Goal: Task Accomplishment & Management: Complete application form

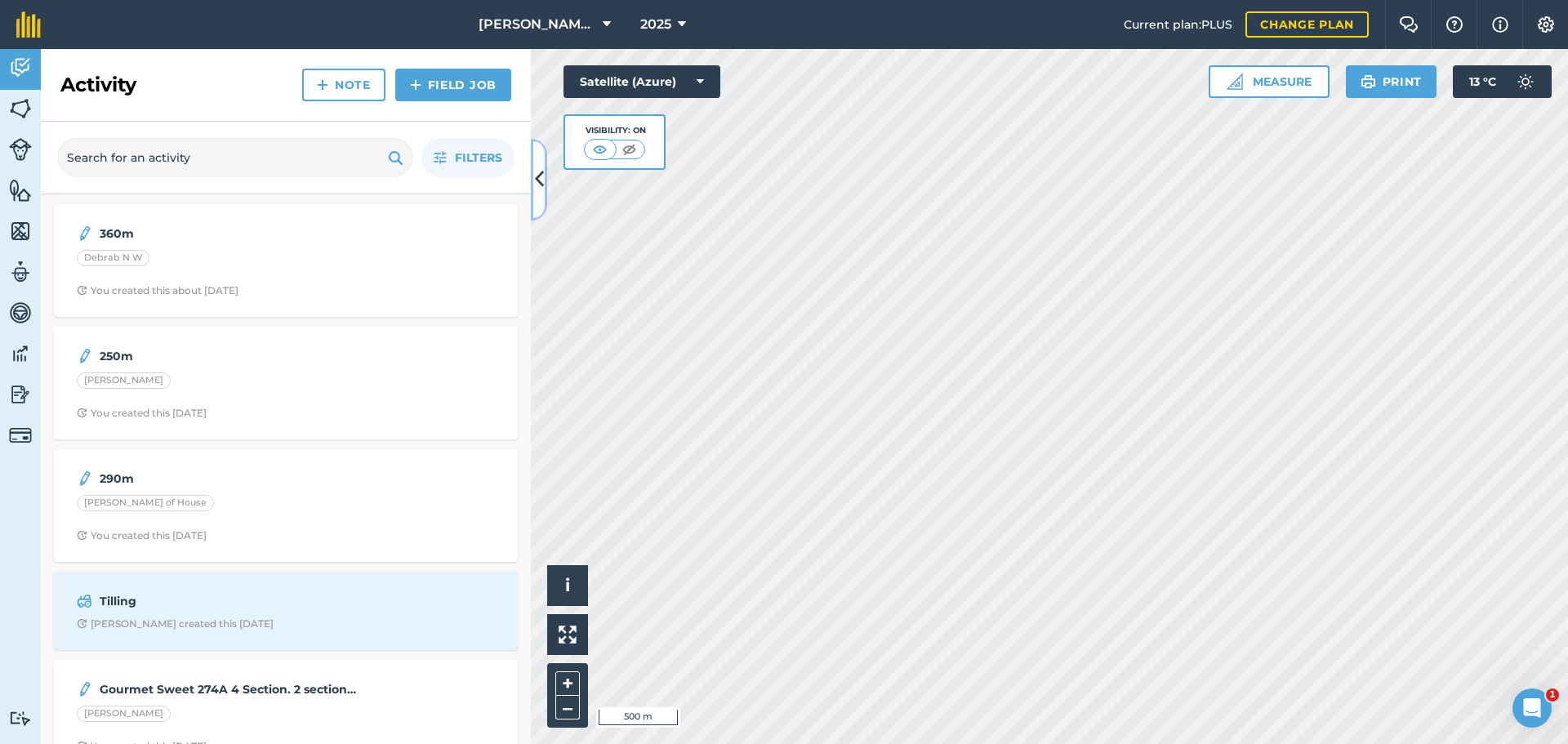
click at [540, 184] on icon at bounding box center [539, 180] width 9 height 28
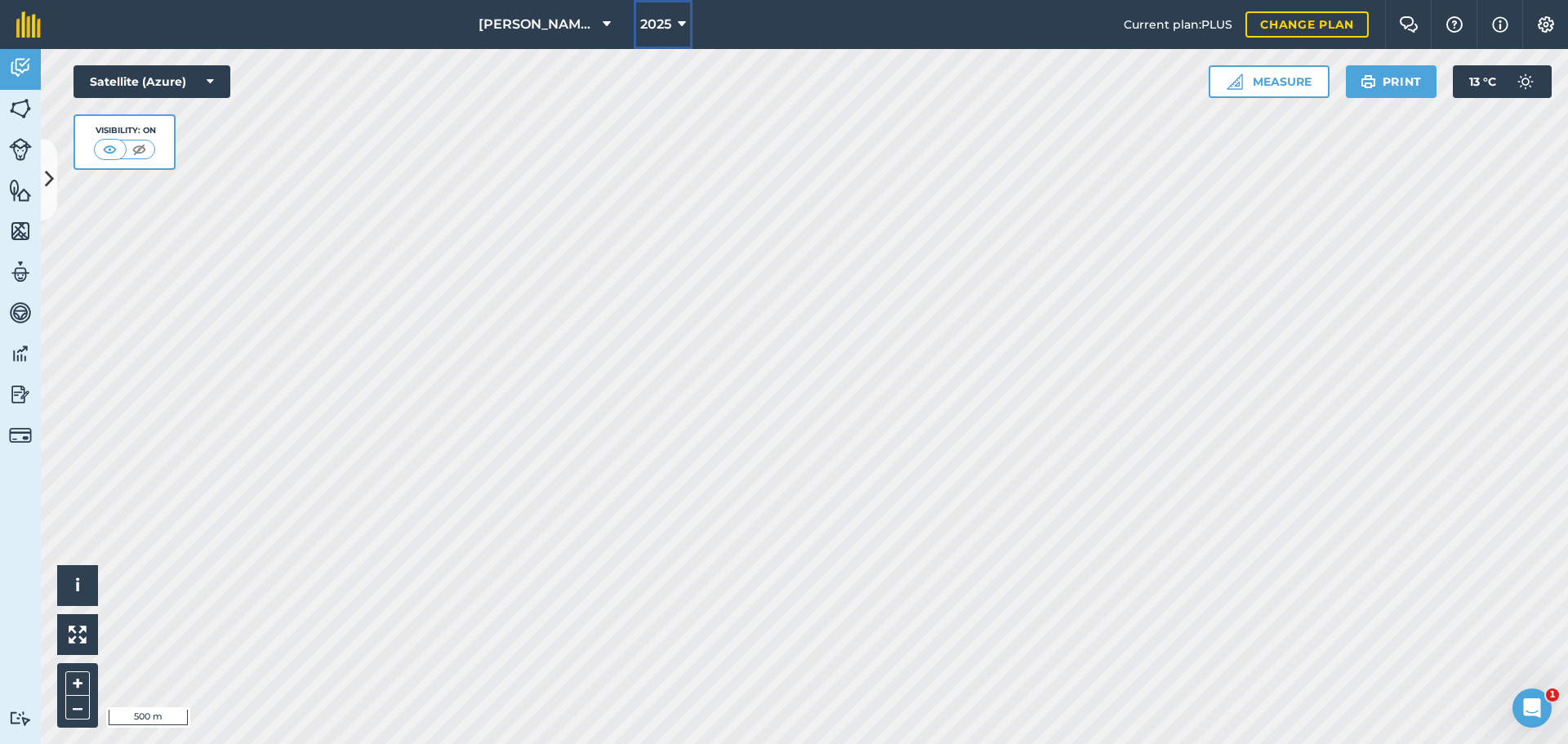
click at [667, 24] on span "2025" at bounding box center [656, 25] width 31 height 20
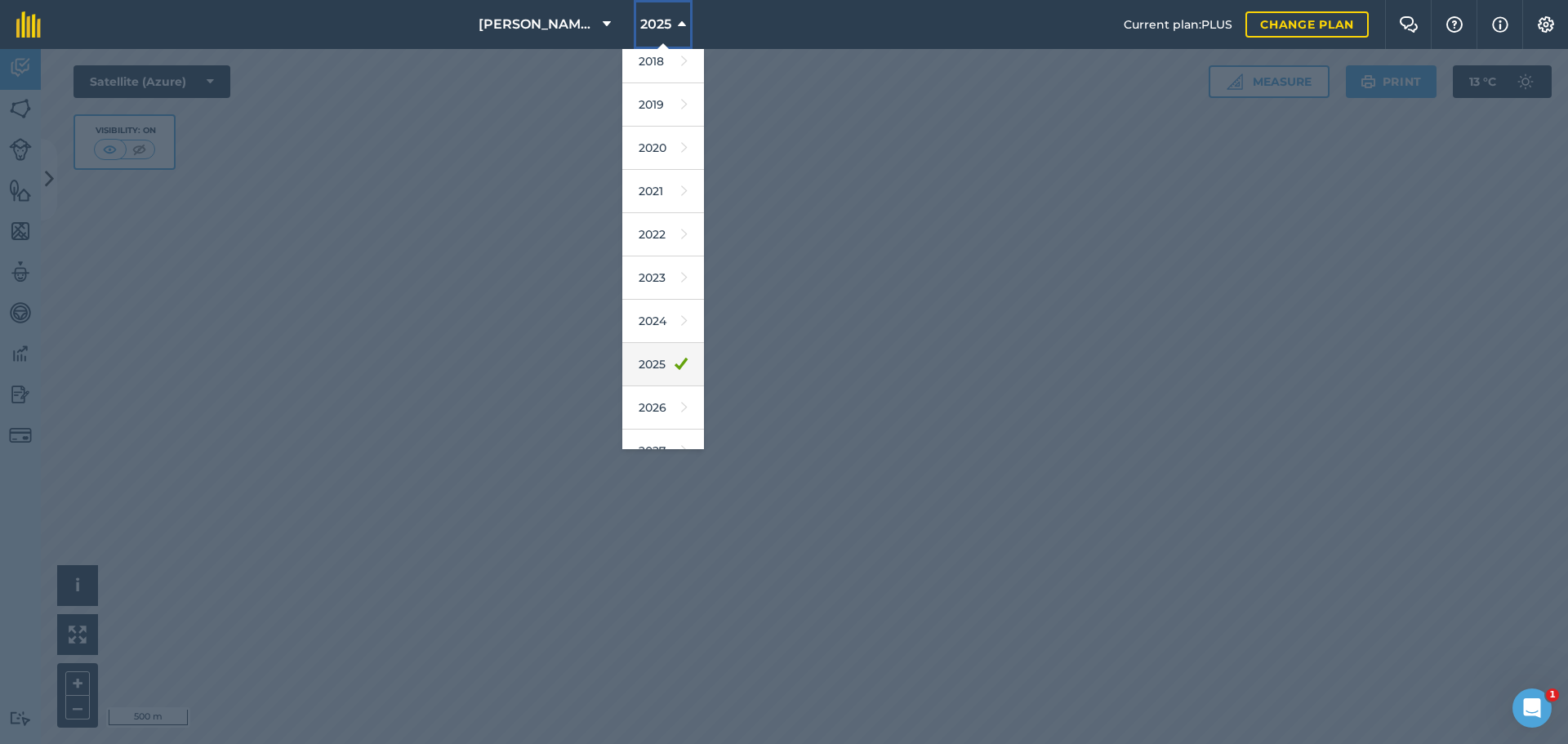
scroll to position [76, 0]
click at [666, 372] on link "2026" at bounding box center [663, 384] width 81 height 43
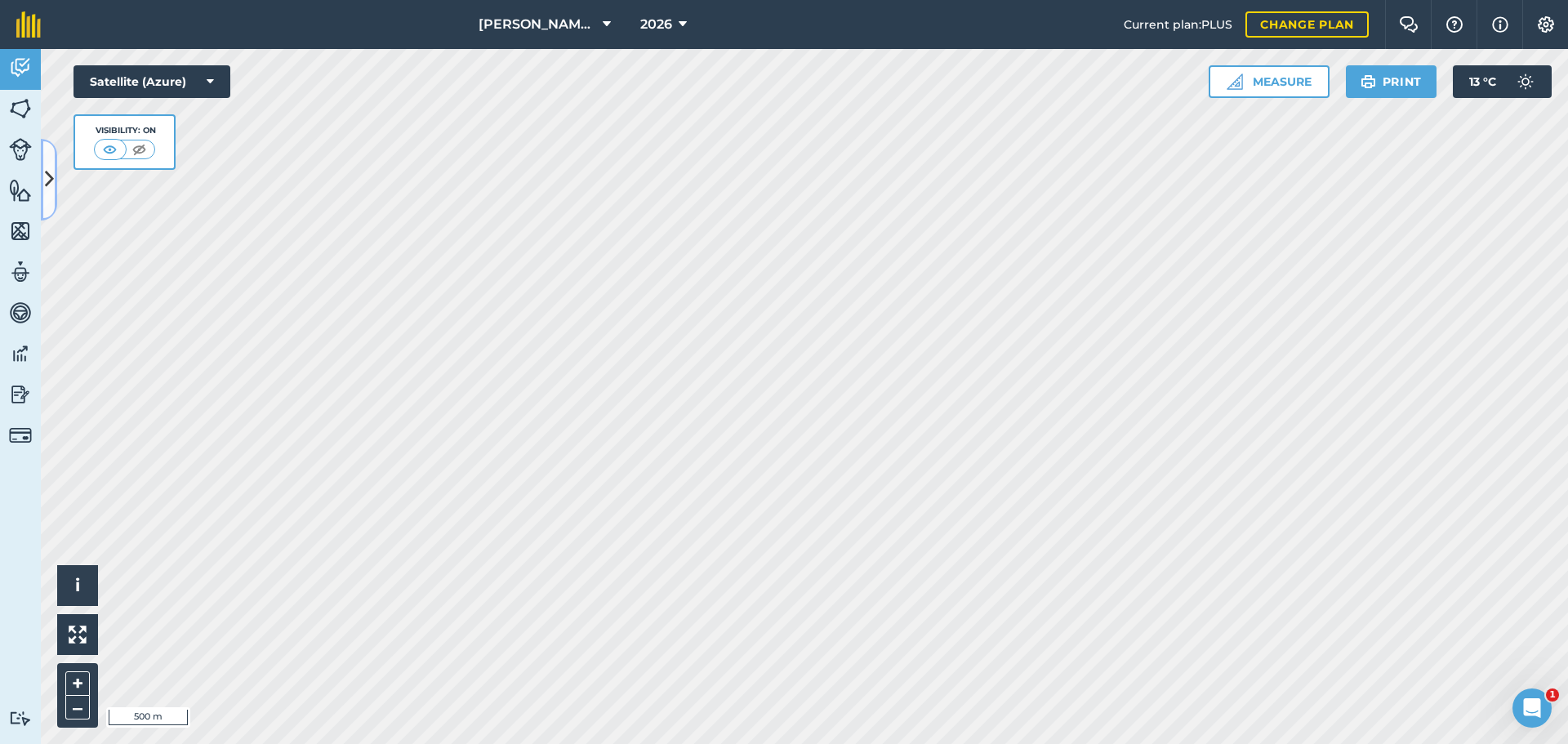
click at [51, 175] on icon at bounding box center [49, 180] width 9 height 28
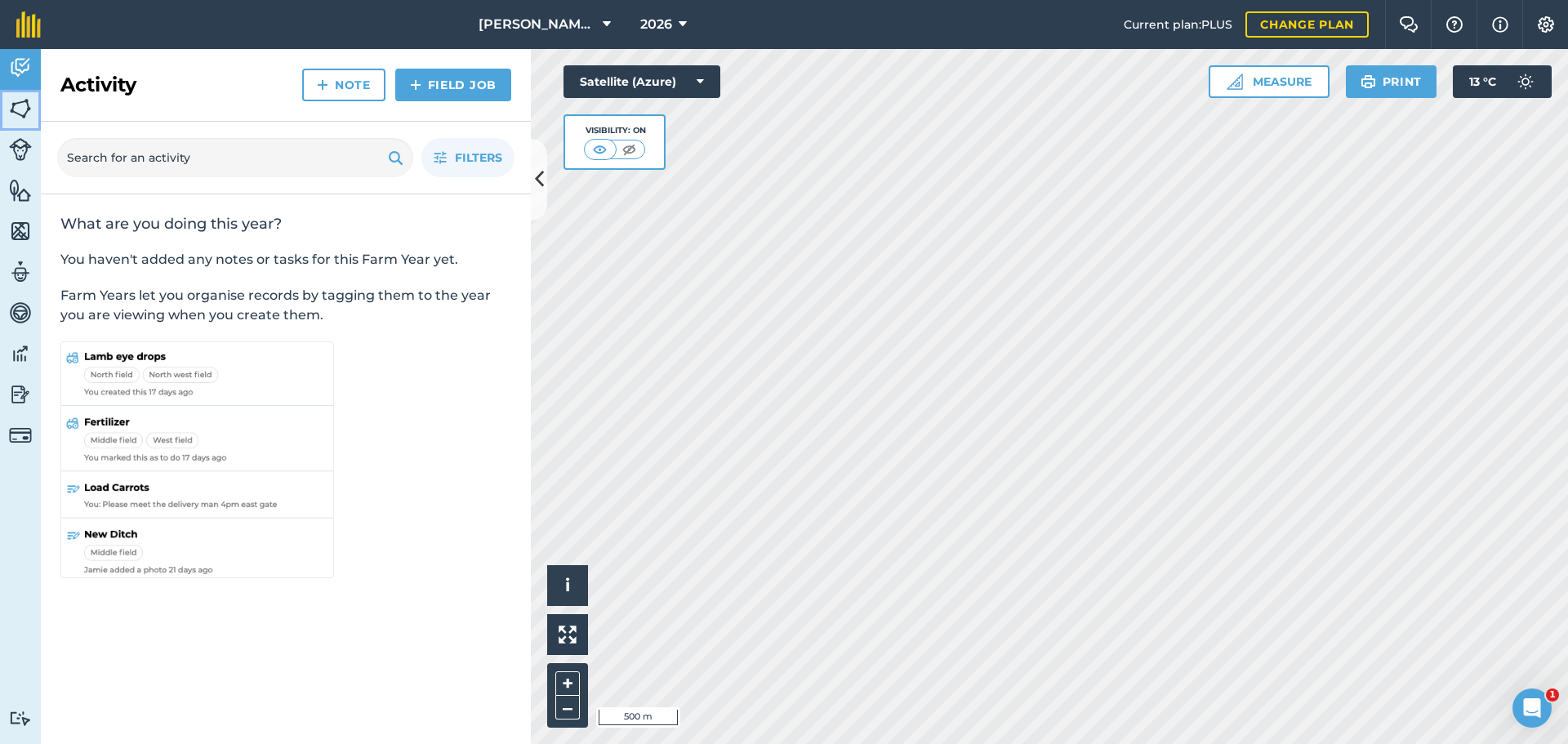
click at [17, 113] on img at bounding box center [21, 108] width 23 height 24
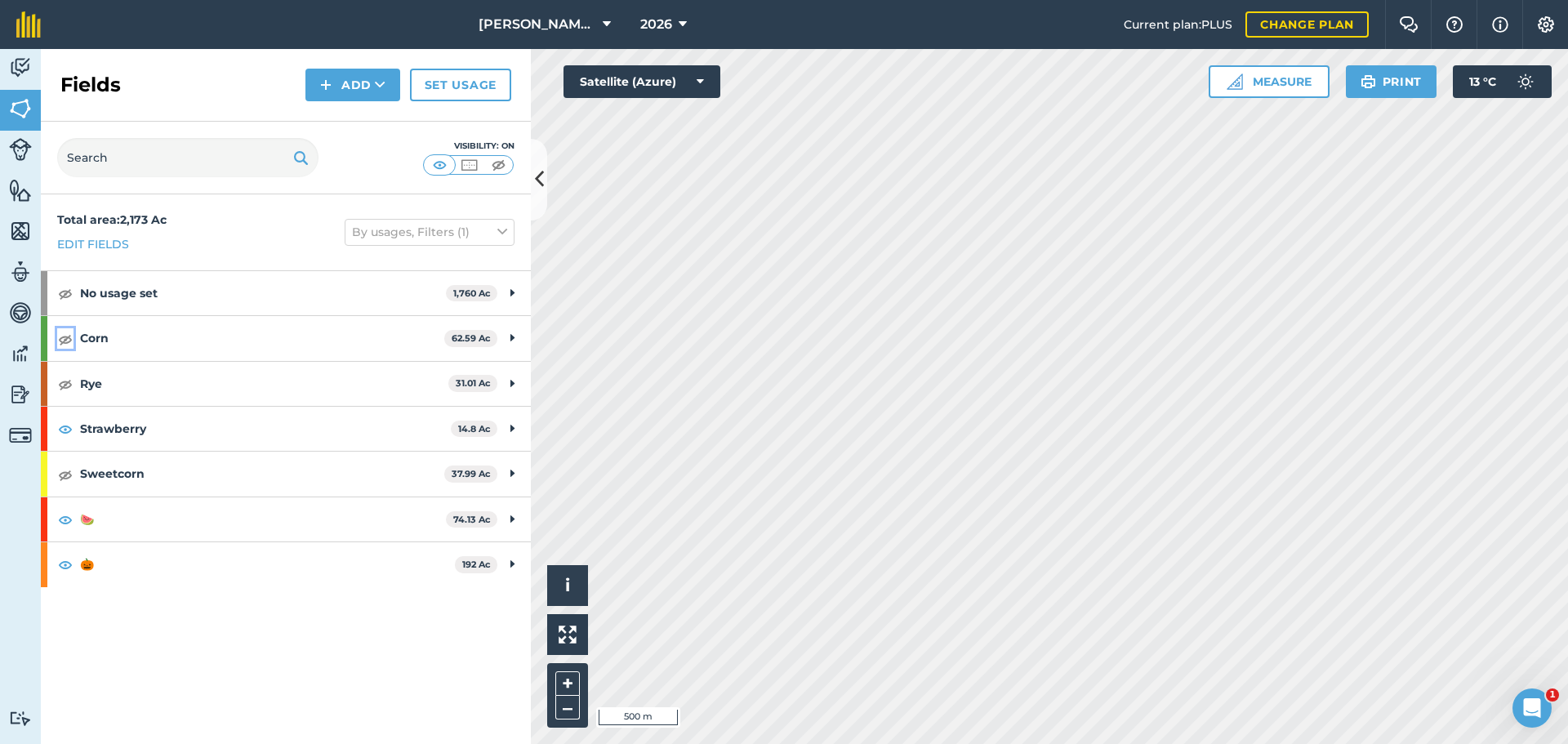
click at [69, 341] on img at bounding box center [66, 339] width 15 height 20
click at [62, 386] on img at bounding box center [66, 384] width 15 height 20
click at [68, 473] on img at bounding box center [66, 475] width 15 height 20
click at [537, 169] on icon at bounding box center [539, 180] width 9 height 28
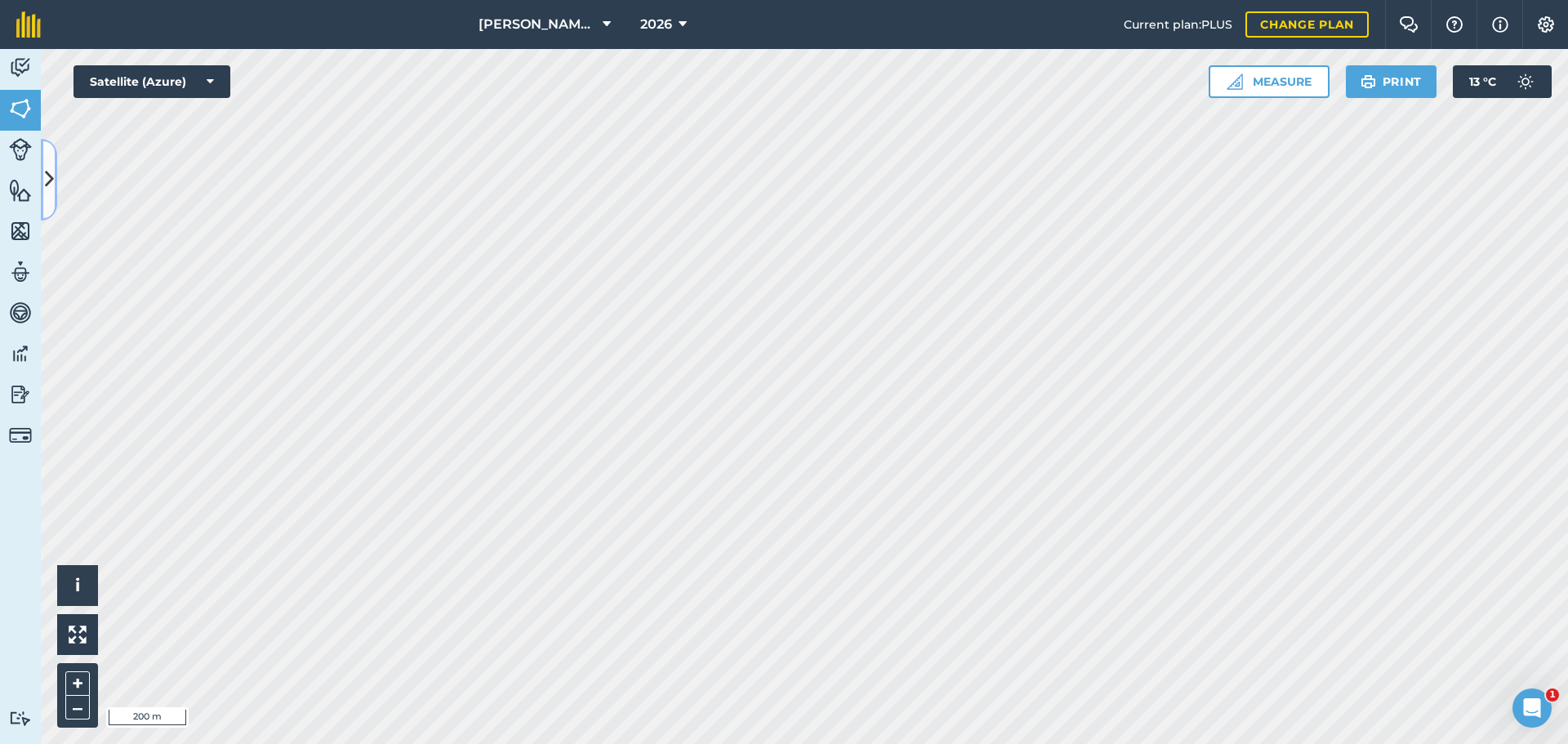
click at [55, 166] on button at bounding box center [49, 180] width 17 height 81
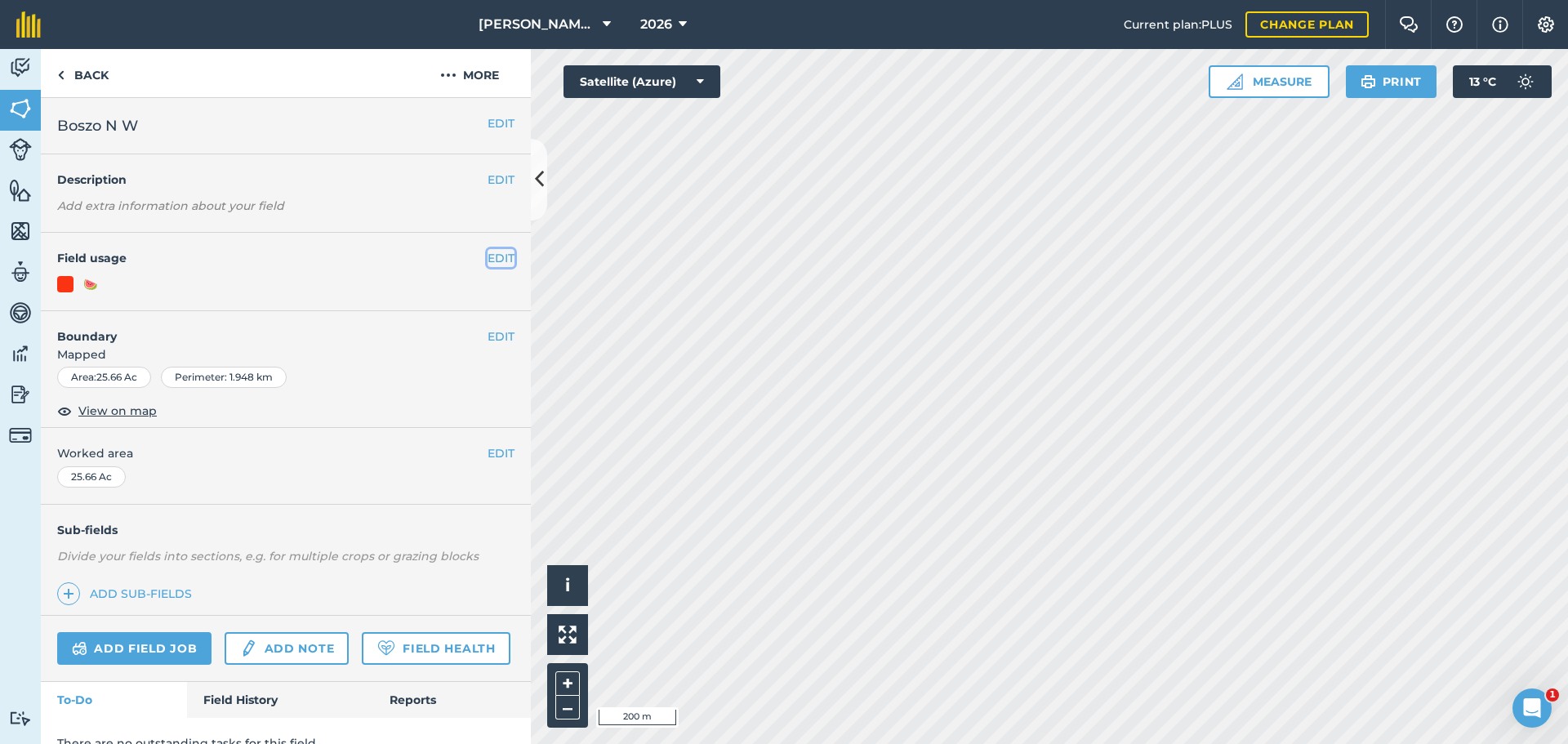
click at [490, 254] on button "EDIT" at bounding box center [501, 259] width 27 height 18
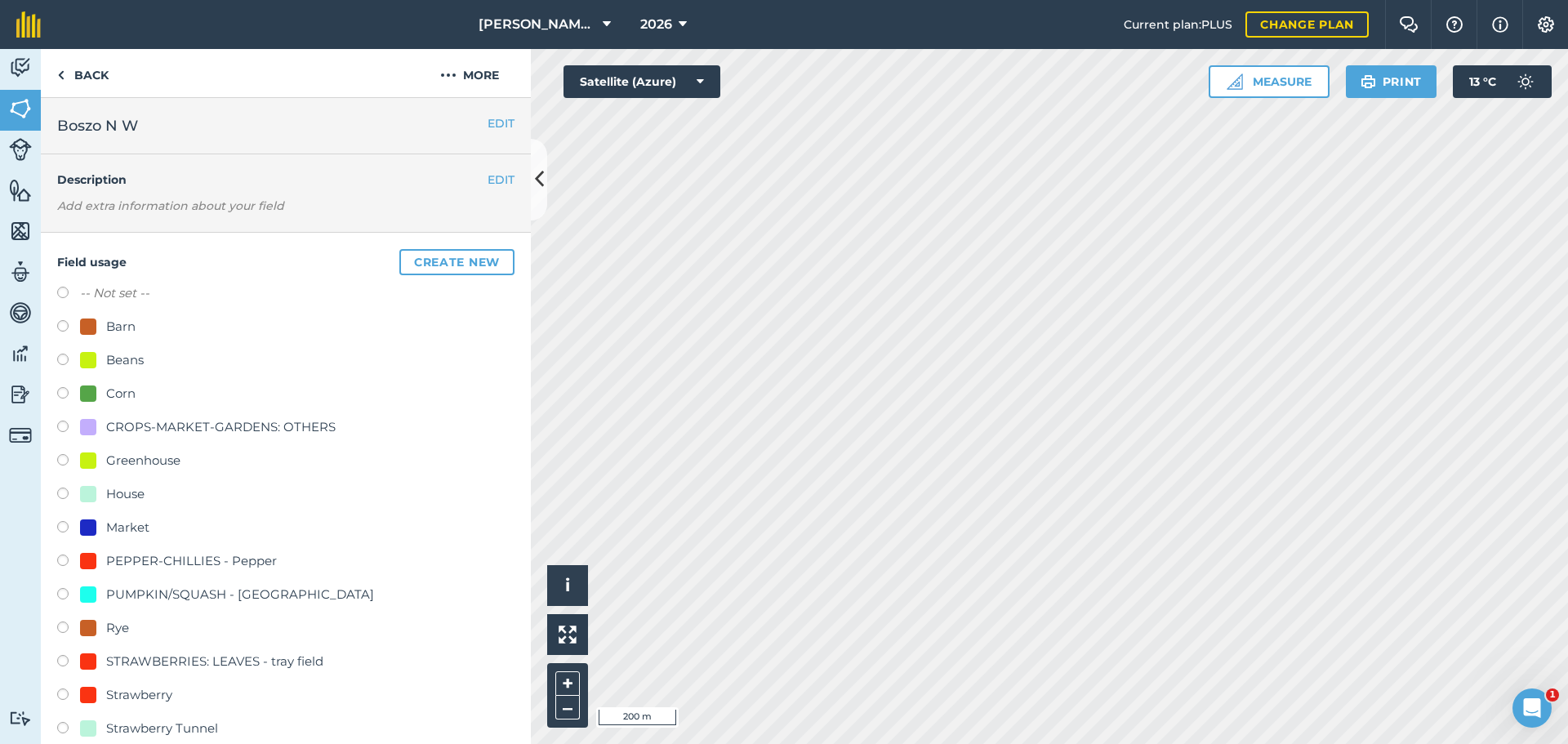
click at [63, 290] on label at bounding box center [69, 295] width 23 height 17
radio input "true"
radio input "false"
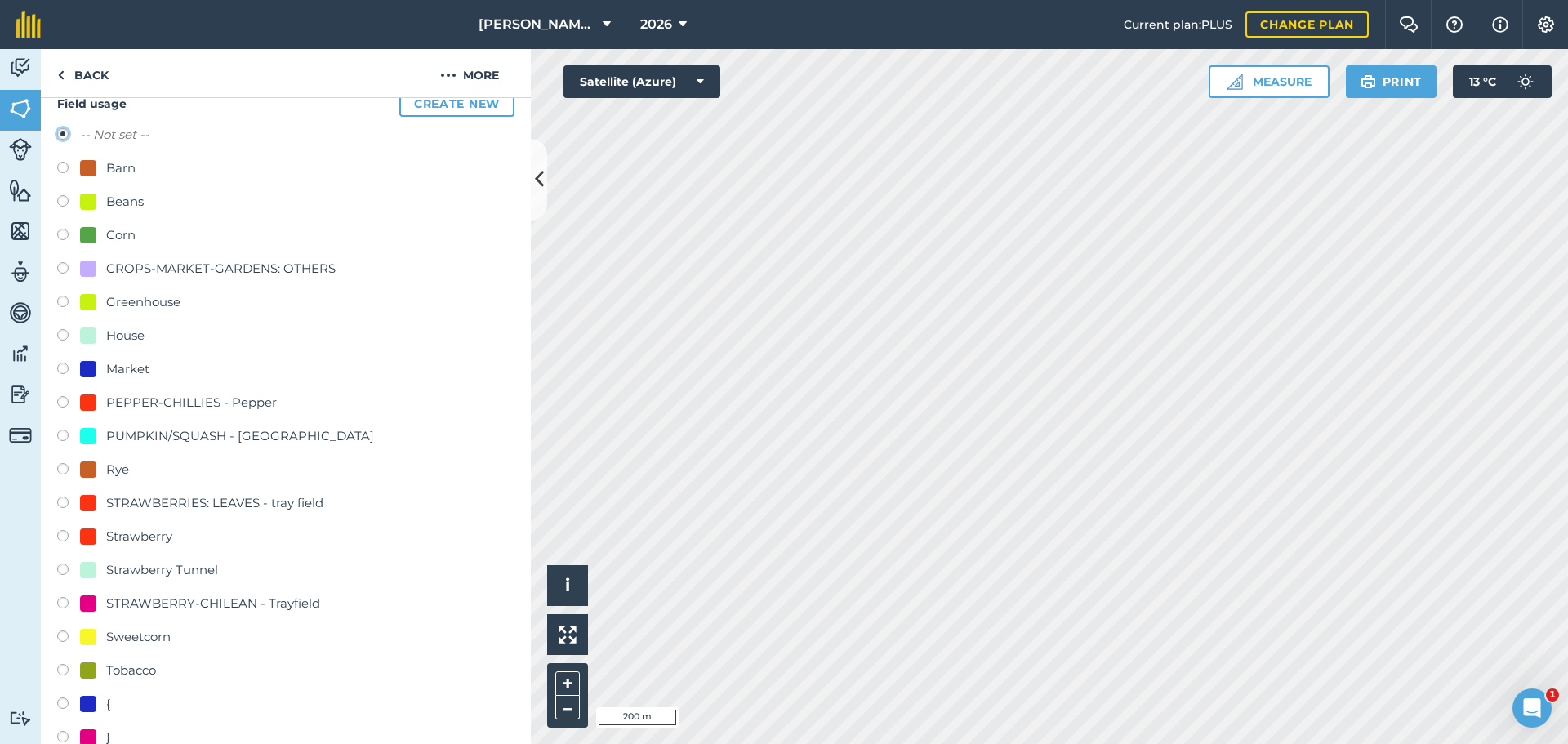
scroll to position [408, 0]
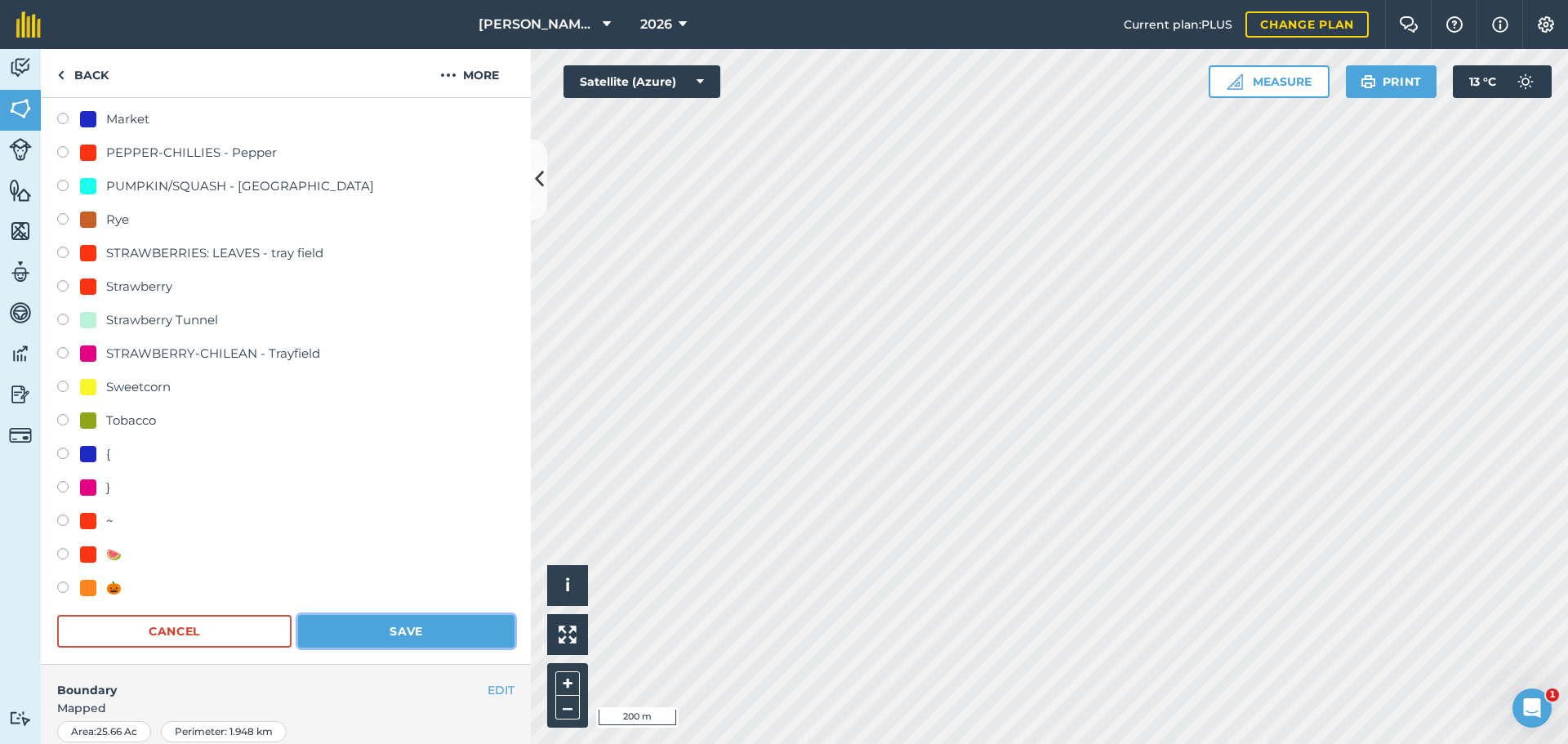
drag, startPoint x: 387, startPoint y: 627, endPoint x: 406, endPoint y: 604, distance: 29.8
click at [387, 625] on button "Save" at bounding box center [406, 631] width 216 height 32
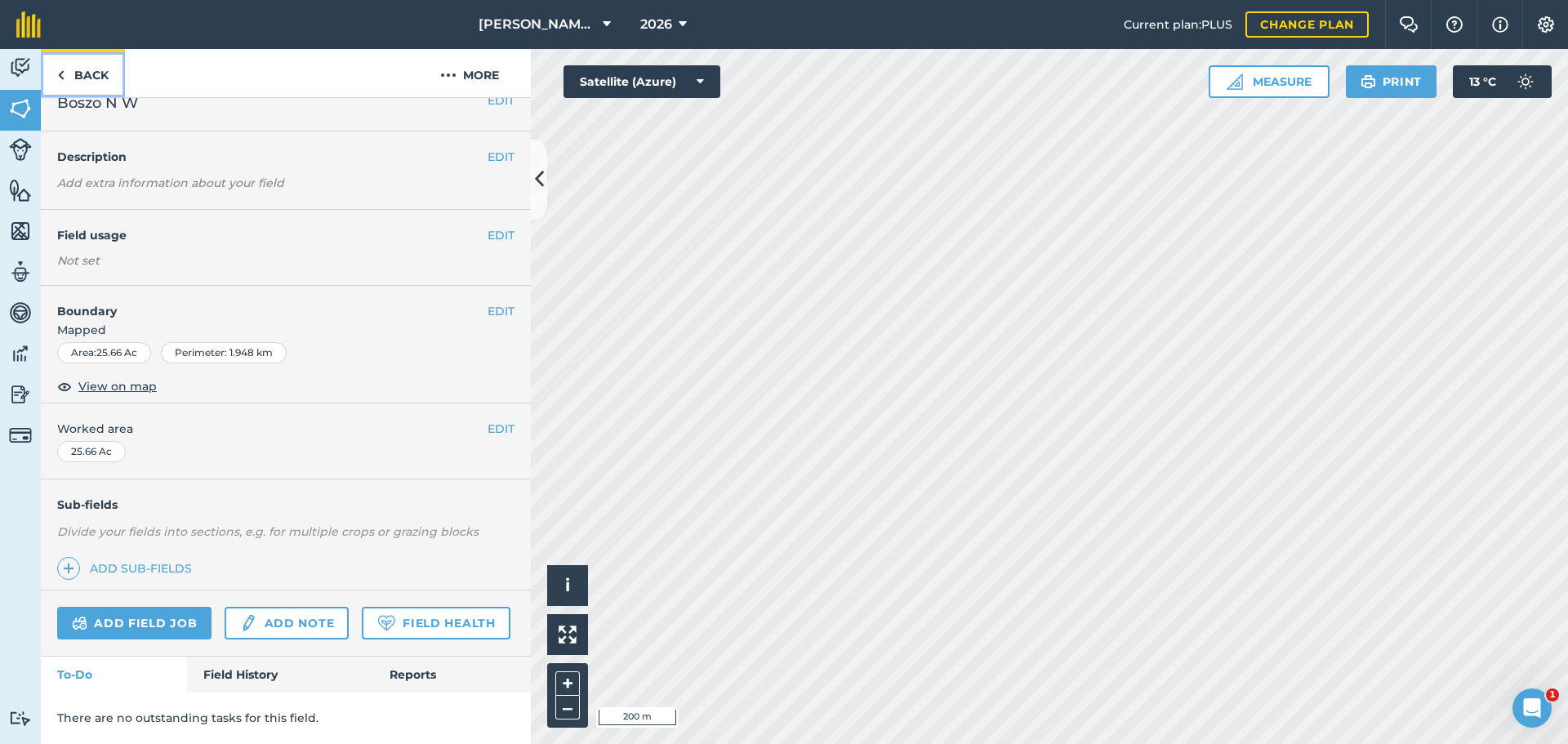
click at [63, 64] on link "Back" at bounding box center [82, 73] width 84 height 48
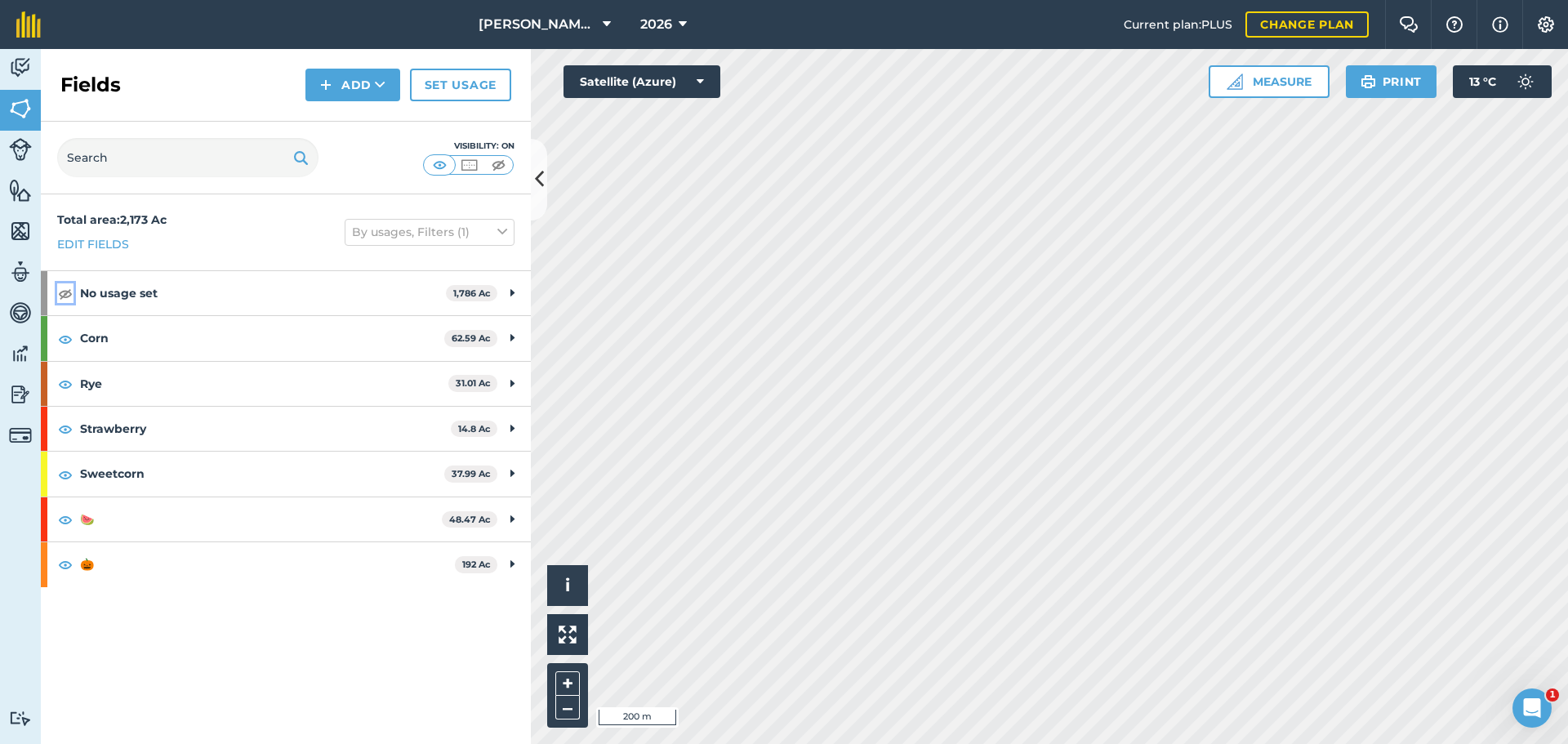
click at [67, 290] on img at bounding box center [66, 293] width 15 height 20
click at [332, 87] on img at bounding box center [326, 85] width 12 height 20
click at [360, 120] on link "Draw" at bounding box center [353, 121] width 90 height 36
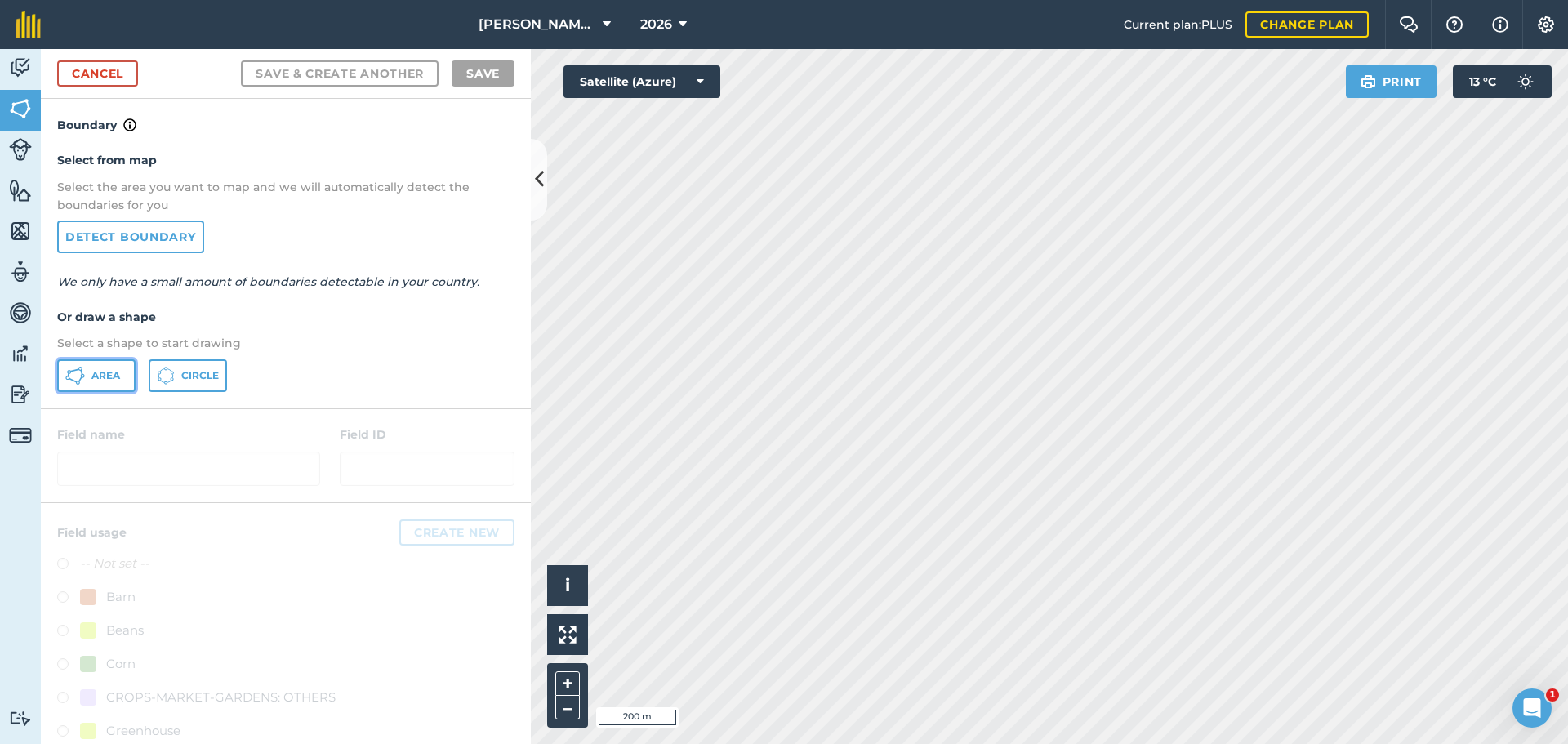
click at [105, 371] on span "Area" at bounding box center [106, 376] width 28 height 13
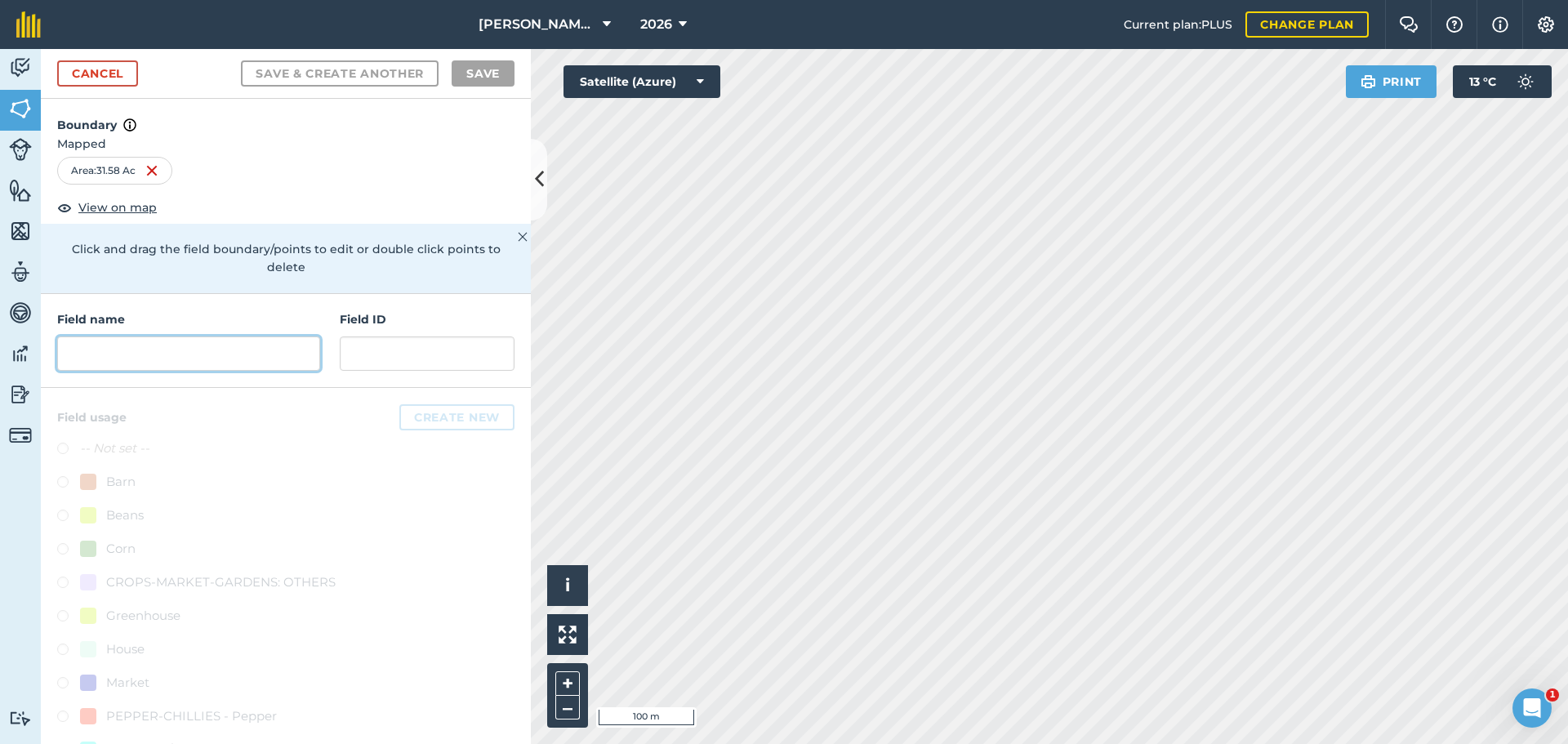
drag, startPoint x: 162, startPoint y: 352, endPoint x: 214, endPoint y: 322, distance: 60.0
click at [161, 352] on input "text" at bounding box center [189, 353] width 263 height 34
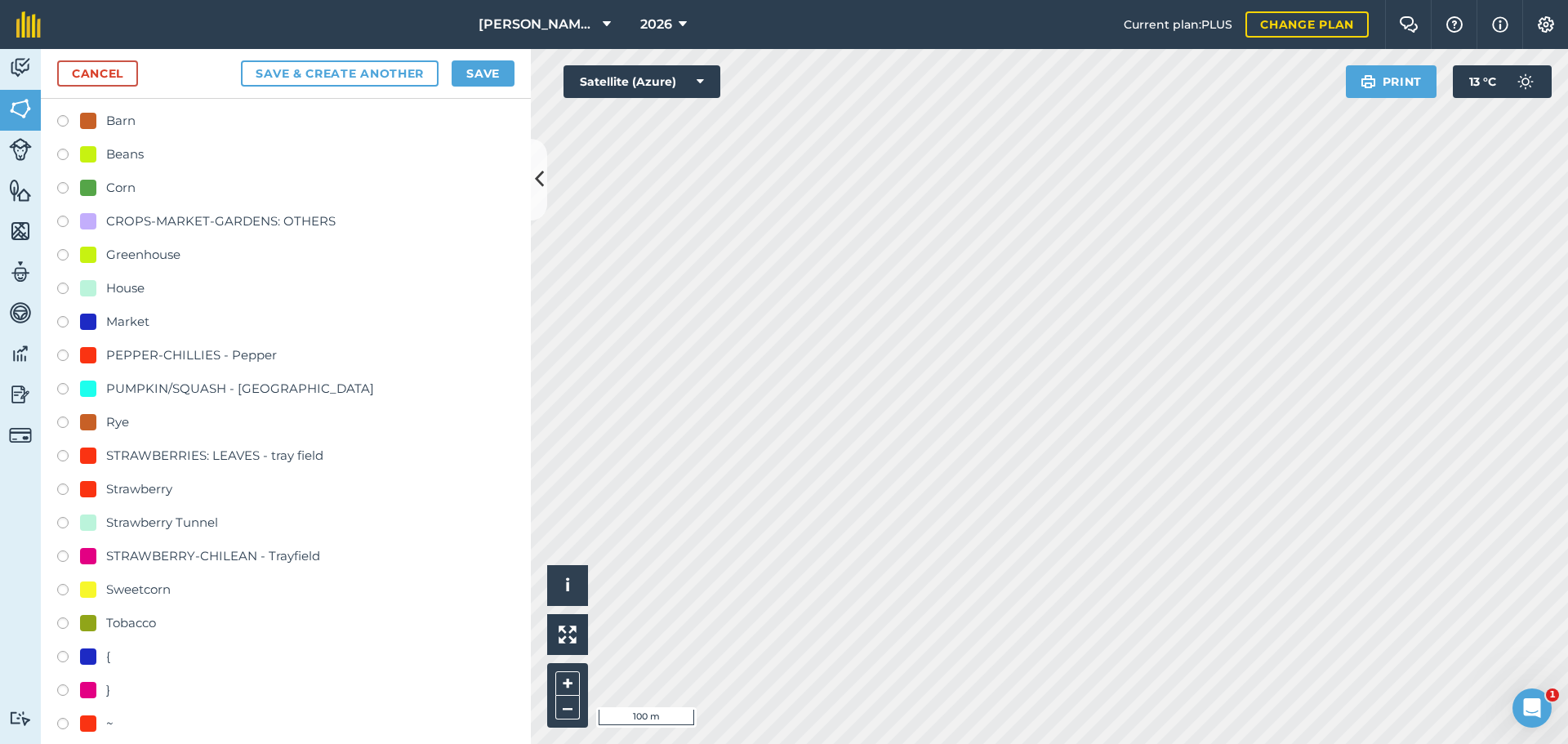
scroll to position [408, 0]
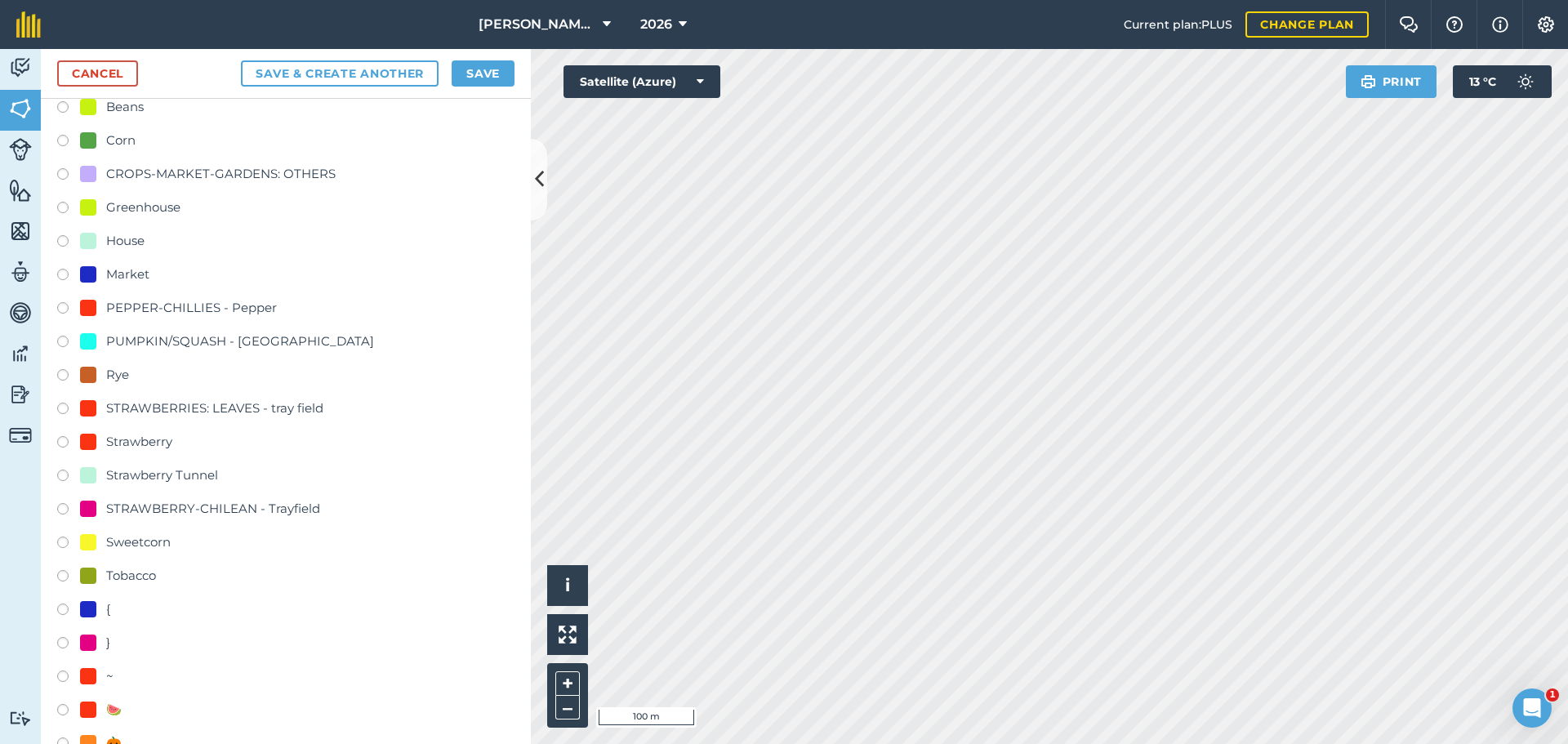
type input "[PERSON_NAME] of House"
click at [63, 707] on label at bounding box center [69, 712] width 23 height 17
radio input "true"
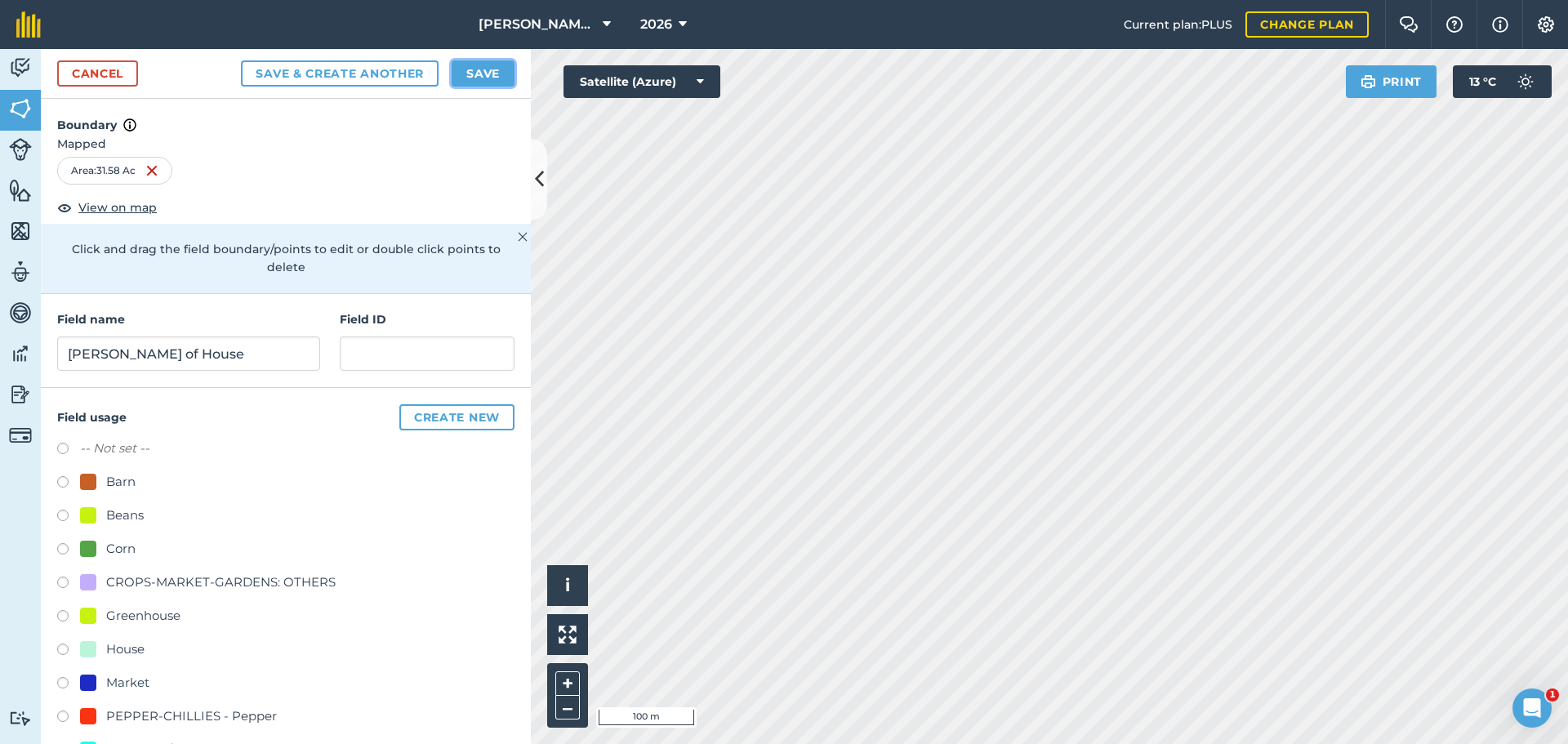
click at [485, 79] on button "Save" at bounding box center [484, 73] width 63 height 26
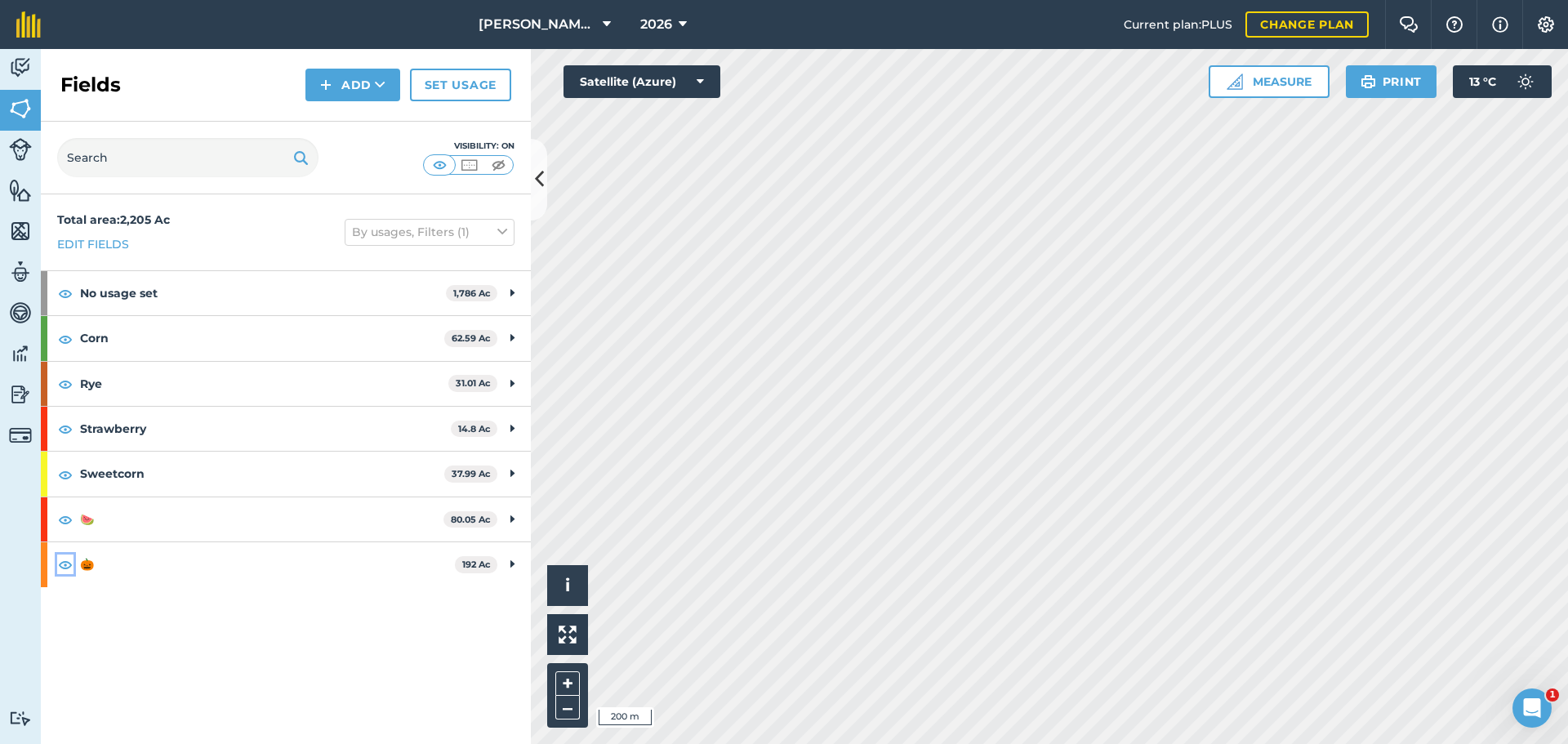
drag, startPoint x: 60, startPoint y: 563, endPoint x: 53, endPoint y: 535, distance: 28.9
click at [60, 562] on img at bounding box center [66, 564] width 15 height 20
click at [61, 474] on img at bounding box center [66, 475] width 15 height 20
click at [61, 427] on img at bounding box center [66, 429] width 15 height 20
click at [64, 384] on img at bounding box center [66, 384] width 15 height 20
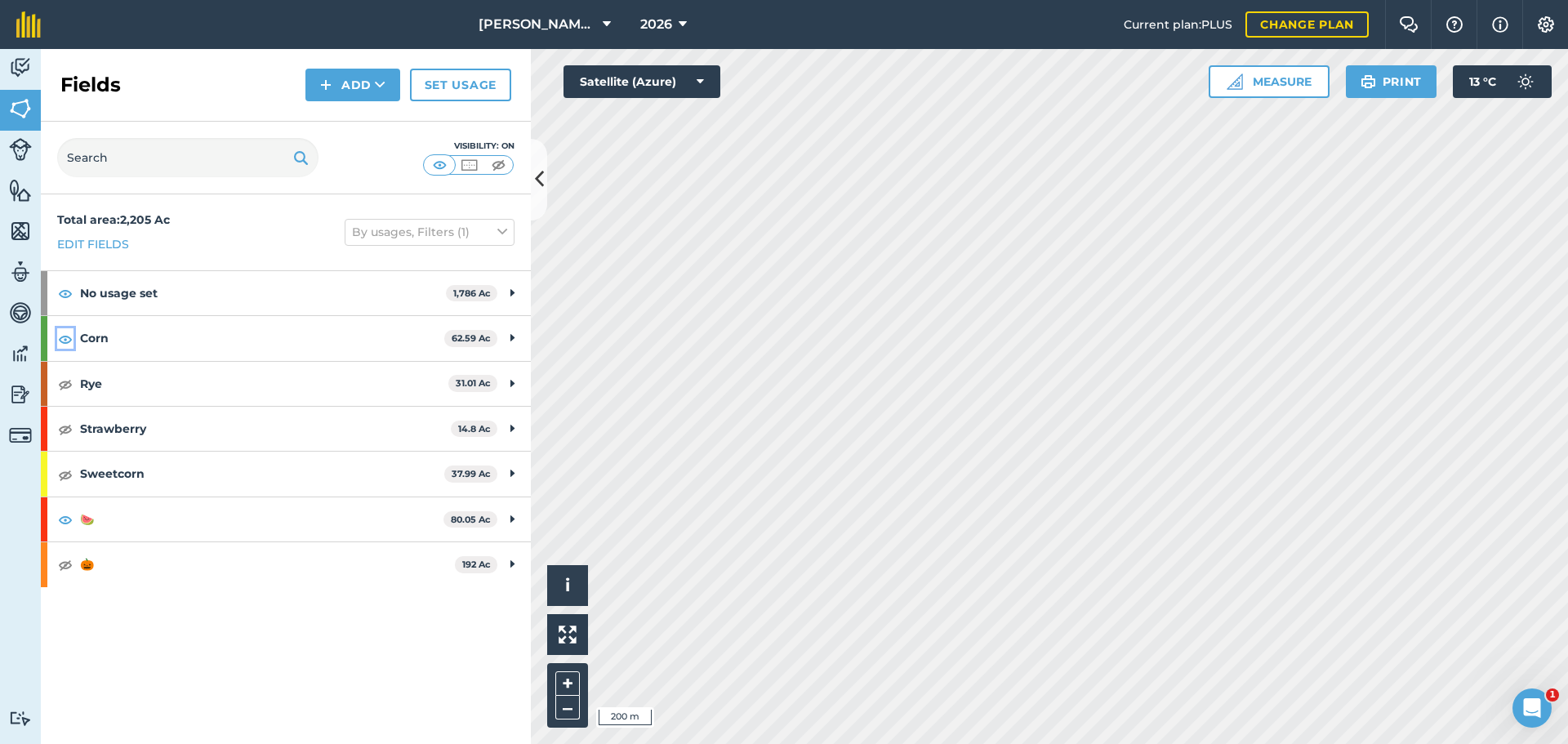
click at [67, 336] on img at bounding box center [66, 339] width 15 height 20
click at [60, 289] on img at bounding box center [66, 293] width 15 height 20
click at [62, 569] on img at bounding box center [66, 564] width 15 height 20
